Goal: Transaction & Acquisition: Purchase product/service

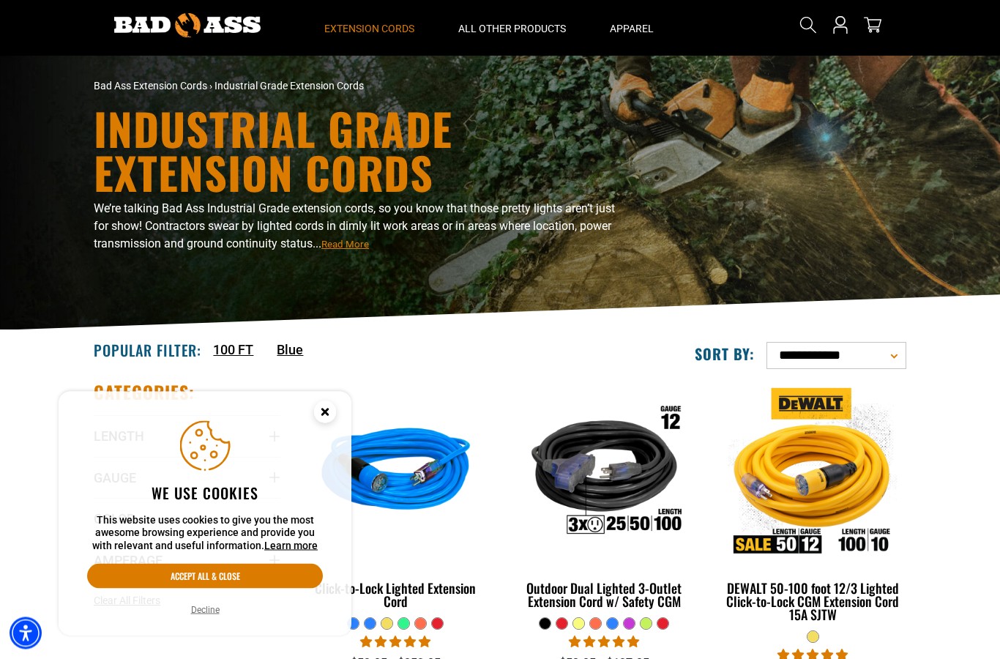
scroll to position [48, 0]
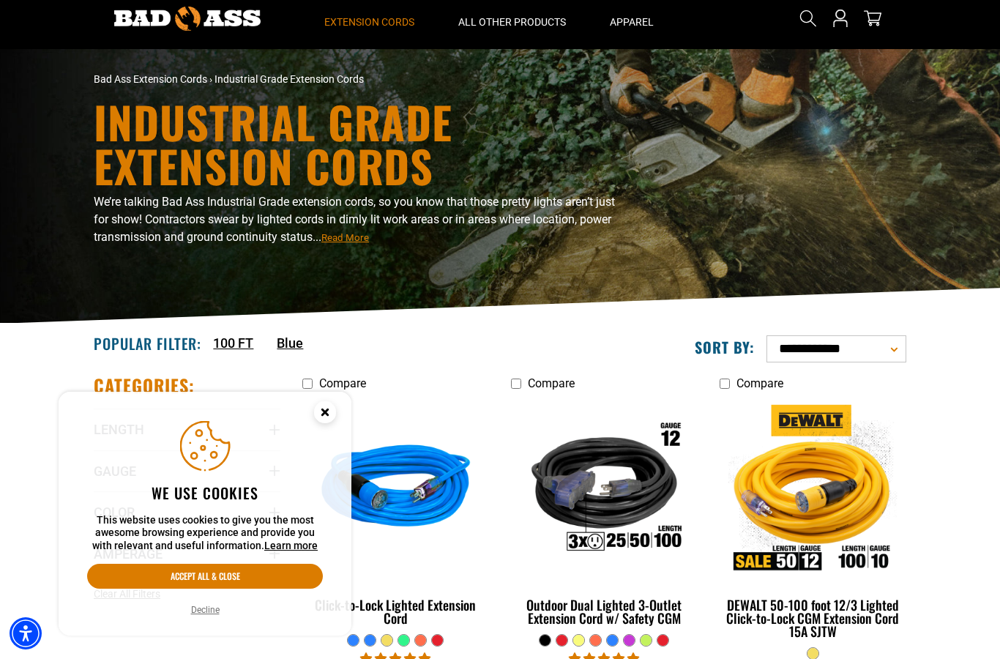
click at [205, 617] on button "Decline" at bounding box center [205, 609] width 37 height 15
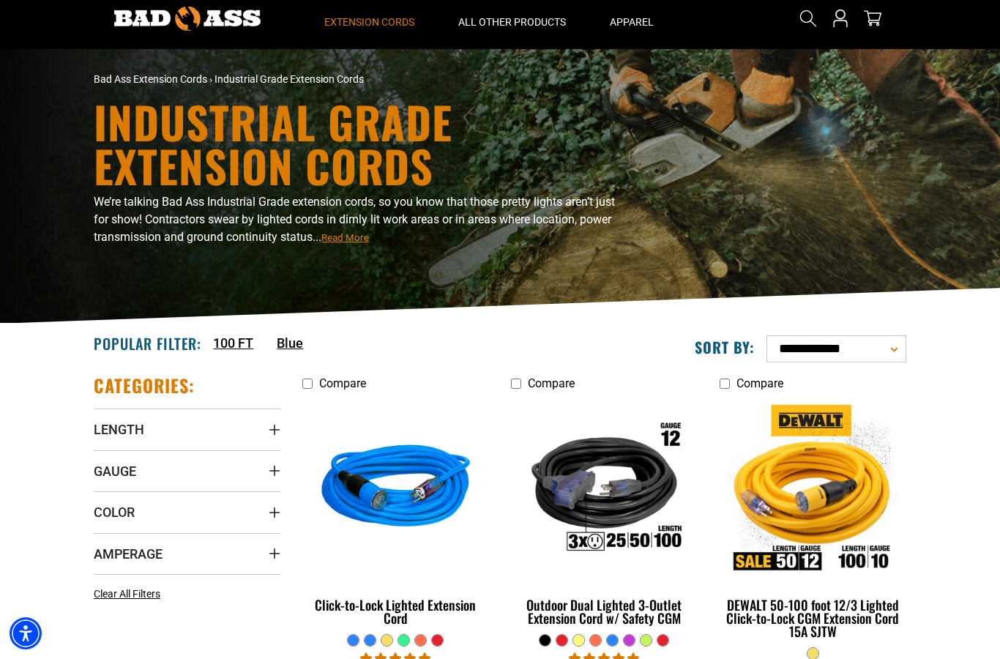
click at [107, 475] on span "Gauge" at bounding box center [115, 470] width 42 height 17
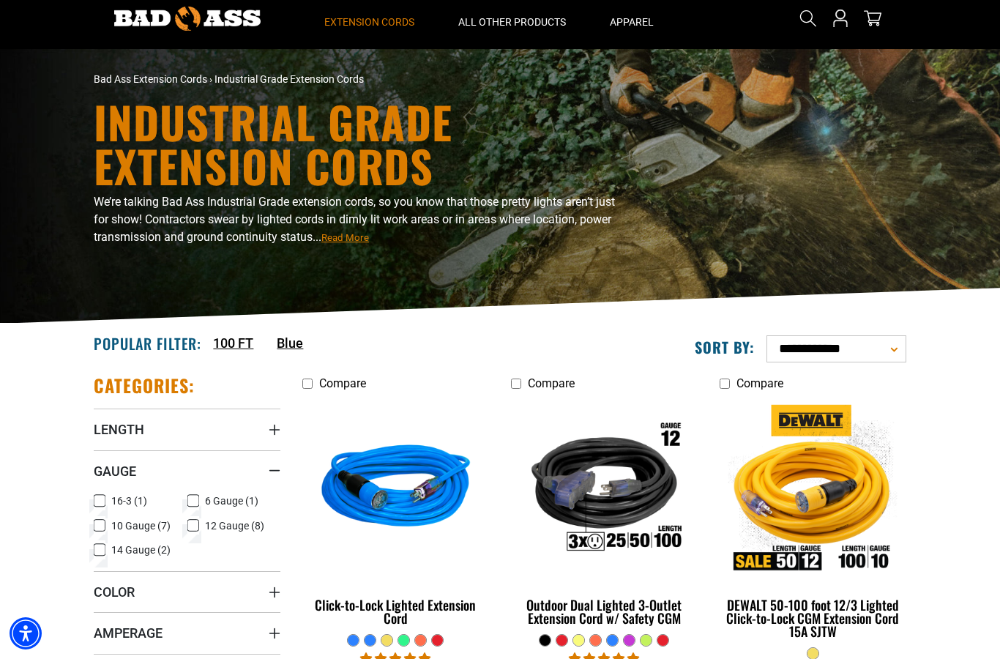
click at [101, 526] on icon at bounding box center [100, 525] width 12 height 19
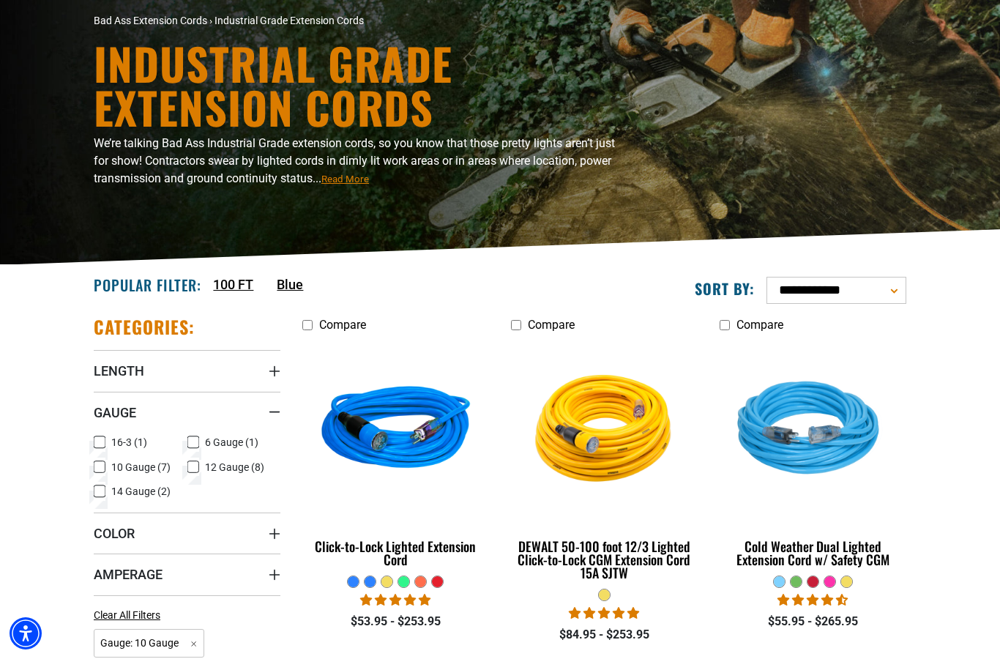
click at [96, 470] on icon at bounding box center [99, 467] width 9 height 8
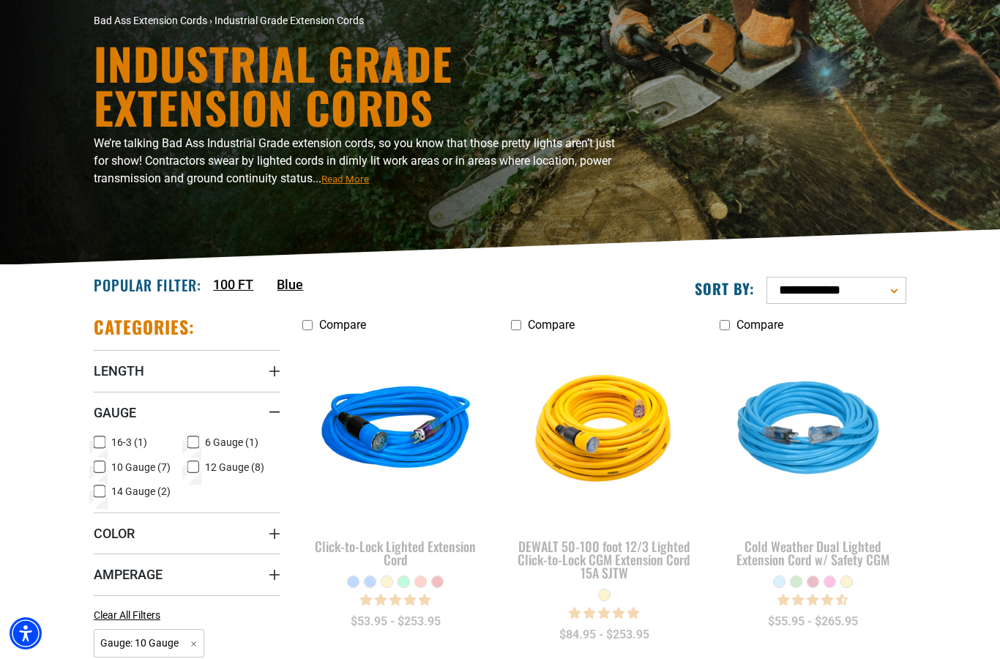
click at [191, 443] on icon at bounding box center [193, 441] width 12 height 19
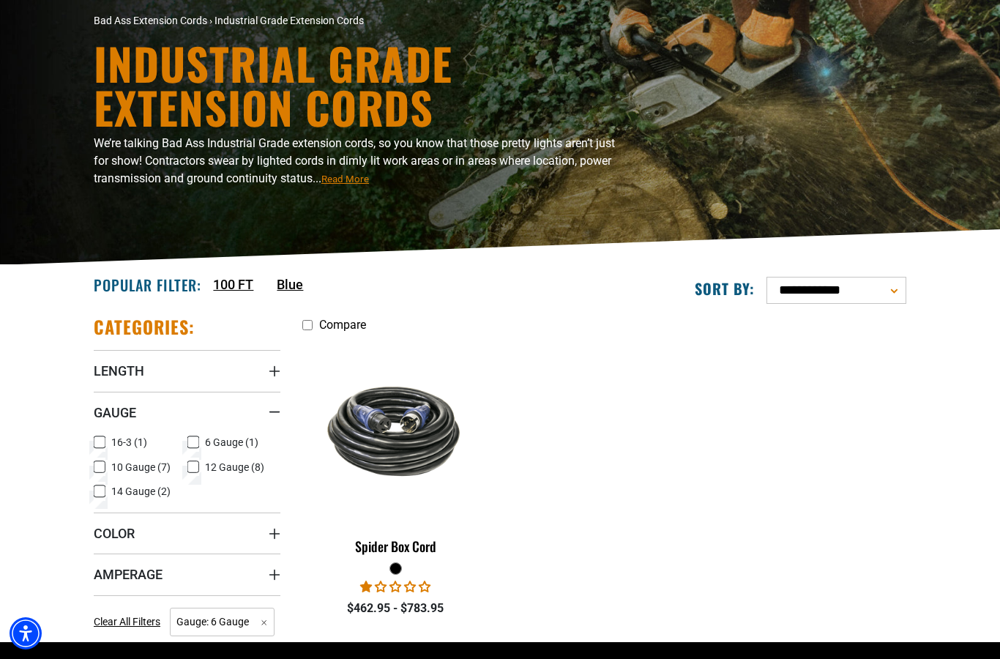
click at [376, 449] on img at bounding box center [396, 430] width 184 height 113
click at [96, 472] on icon at bounding box center [100, 466] width 12 height 19
click at [195, 438] on icon at bounding box center [193, 442] width 9 height 8
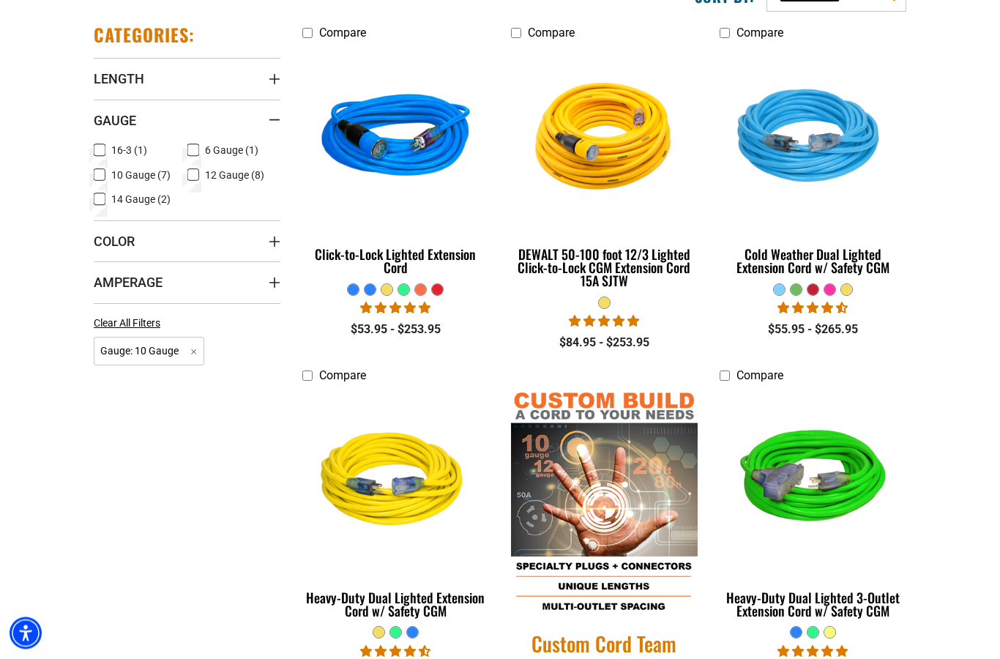
scroll to position [398, 0]
click at [754, 262] on div "Cold Weather Dual Lighted Extension Cord w/ Safety CGM" at bounding box center [812, 260] width 187 height 26
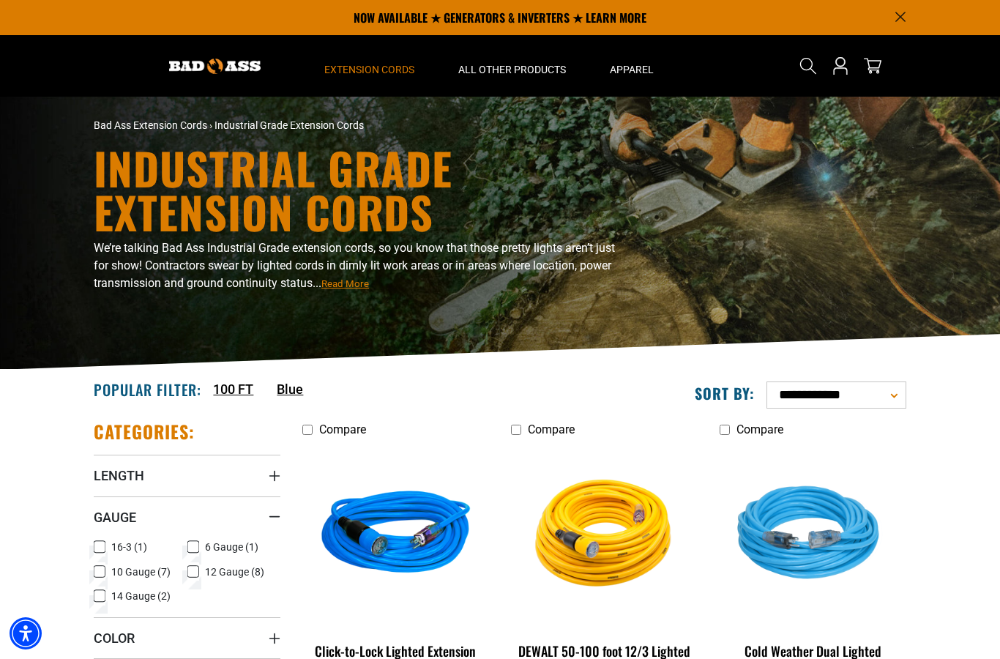
scroll to position [0, 0]
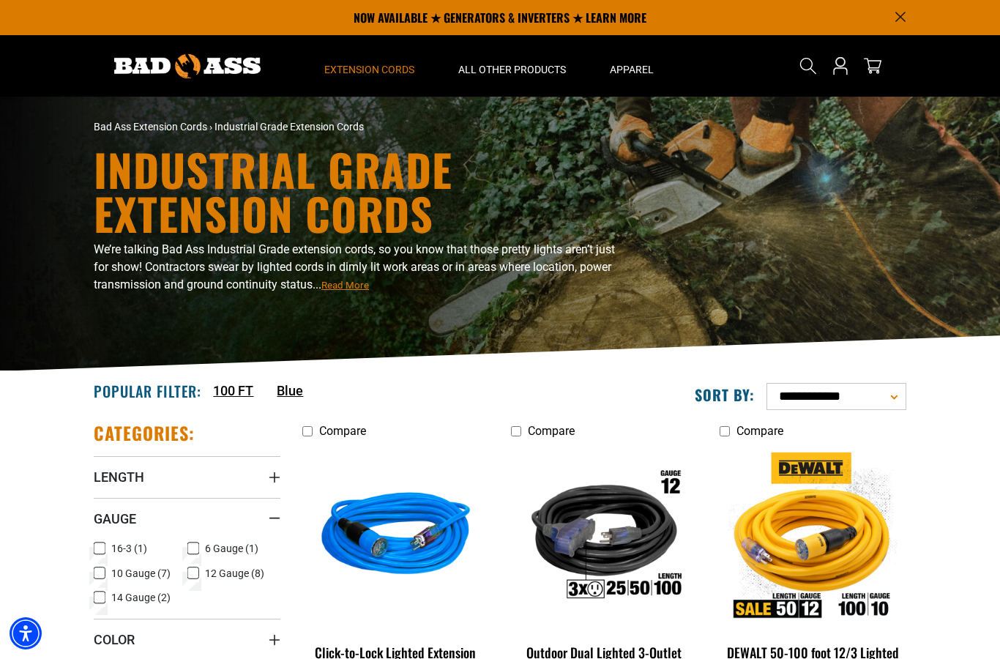
scroll to position [106, 0]
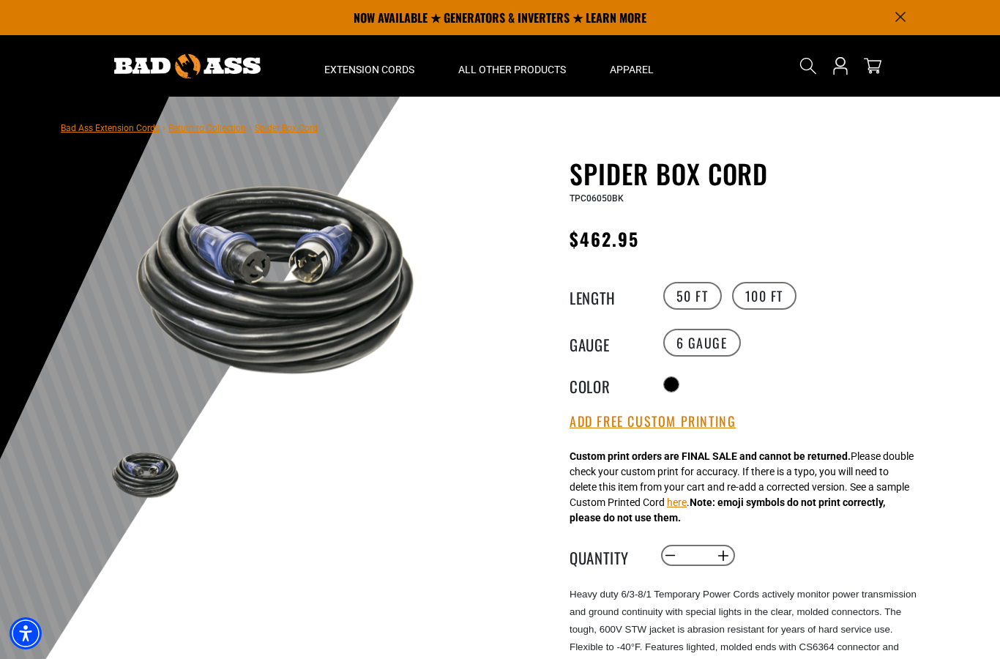
click at [692, 345] on label "6 Gauge" at bounding box center [702, 343] width 78 height 28
click at [691, 346] on label "6 Gauge" at bounding box center [702, 343] width 78 height 28
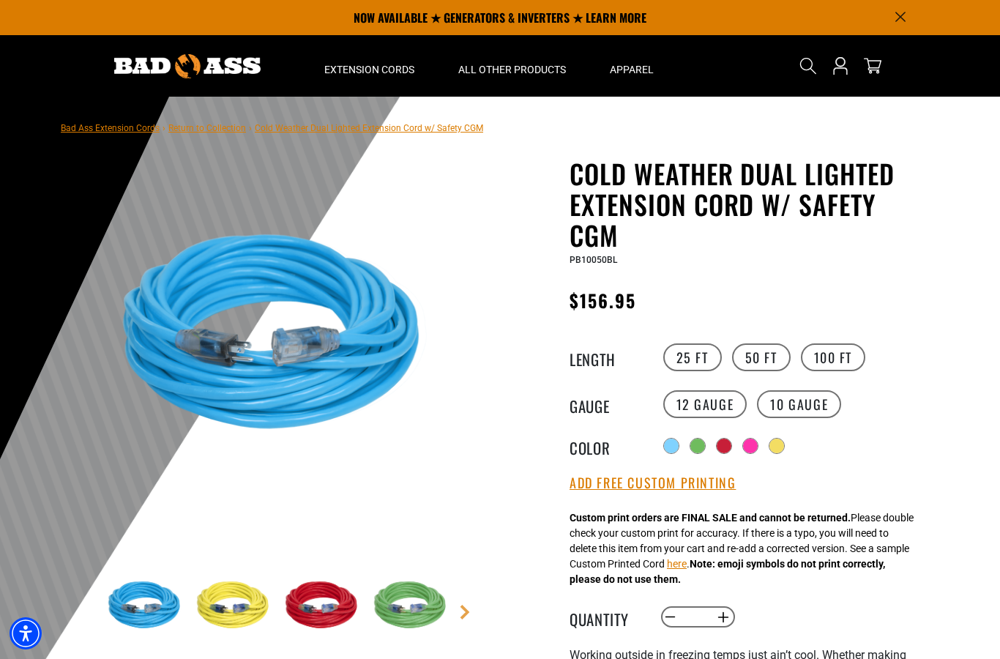
click at [690, 354] on label "25 FT" at bounding box center [692, 357] width 59 height 28
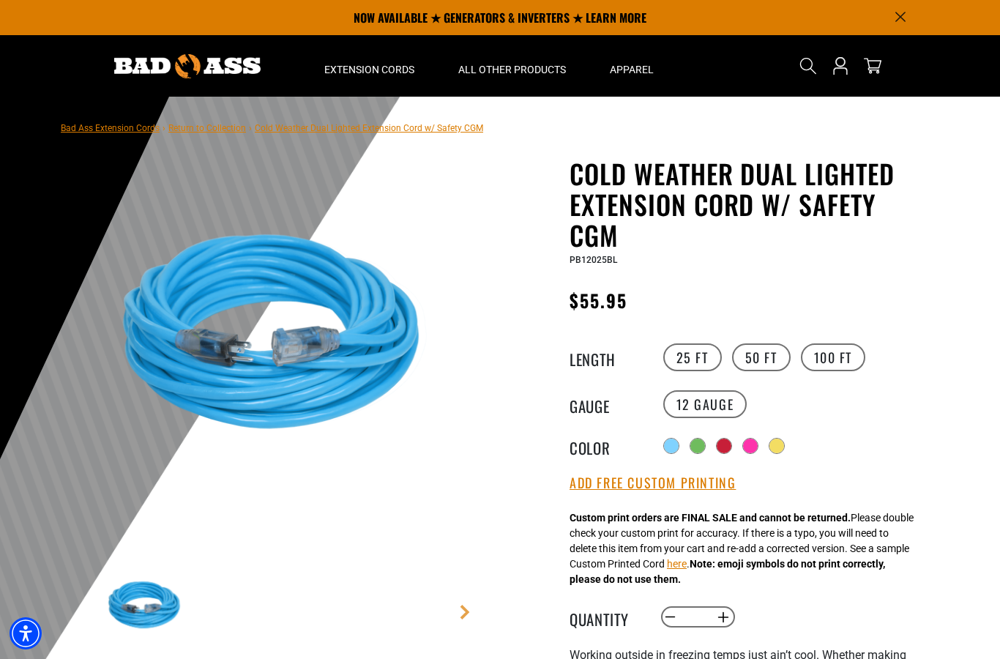
click at [761, 356] on label "50 FT" at bounding box center [761, 357] width 59 height 28
click at [690, 361] on label "25 FT" at bounding box center [692, 357] width 59 height 28
click at [782, 449] on div at bounding box center [776, 445] width 15 height 15
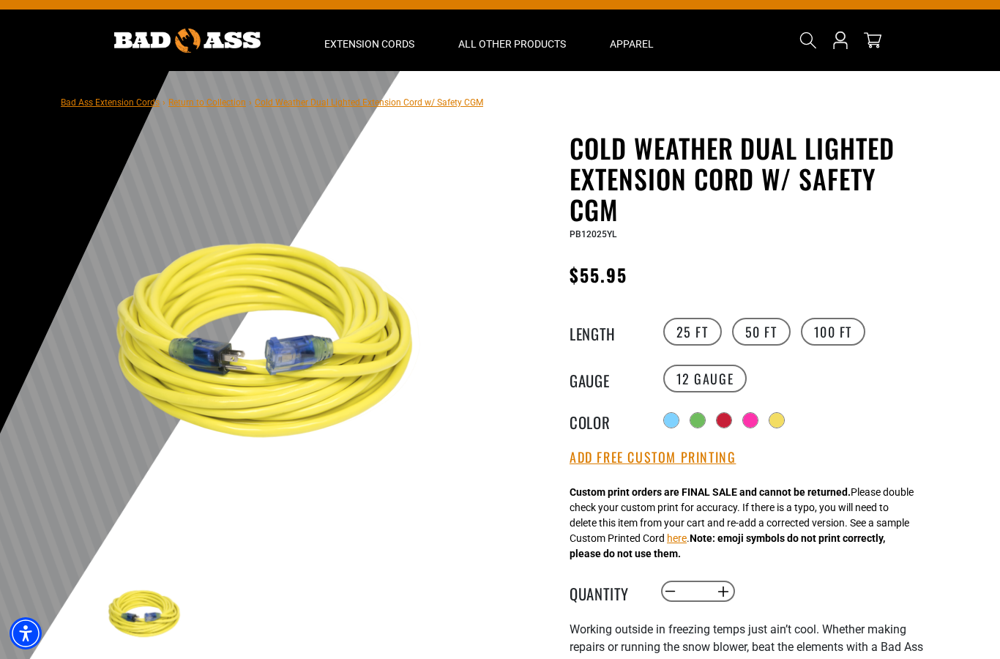
scroll to position [20, 0]
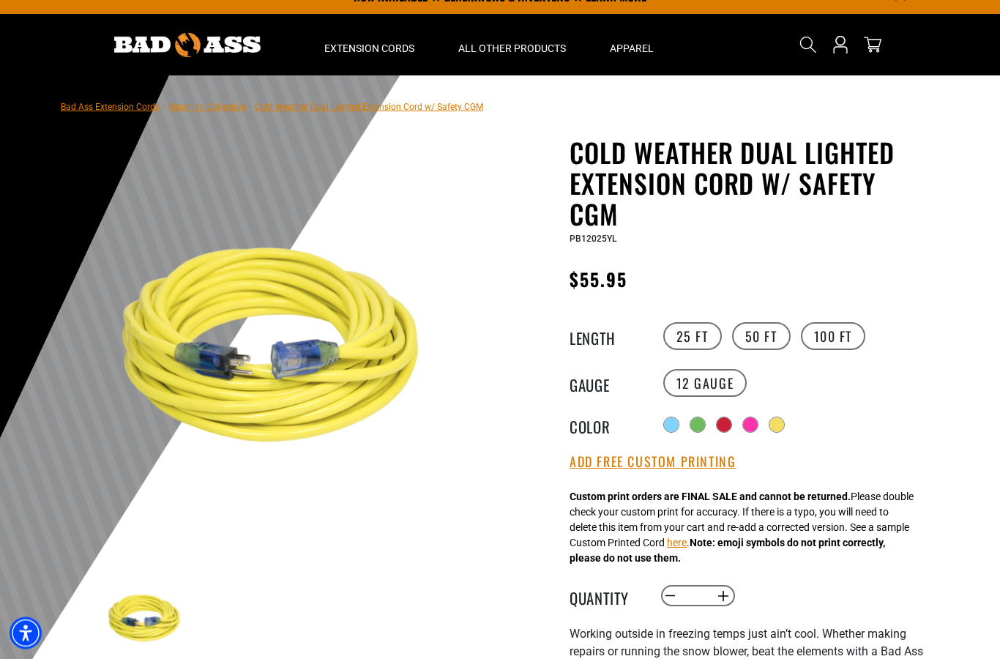
click at [754, 344] on label "50 FT" at bounding box center [761, 337] width 59 height 28
click at [827, 341] on label "100 FT" at bounding box center [833, 336] width 65 height 28
click at [692, 340] on label "25 FT" at bounding box center [692, 336] width 59 height 28
